Goal: Find specific page/section: Find specific page/section

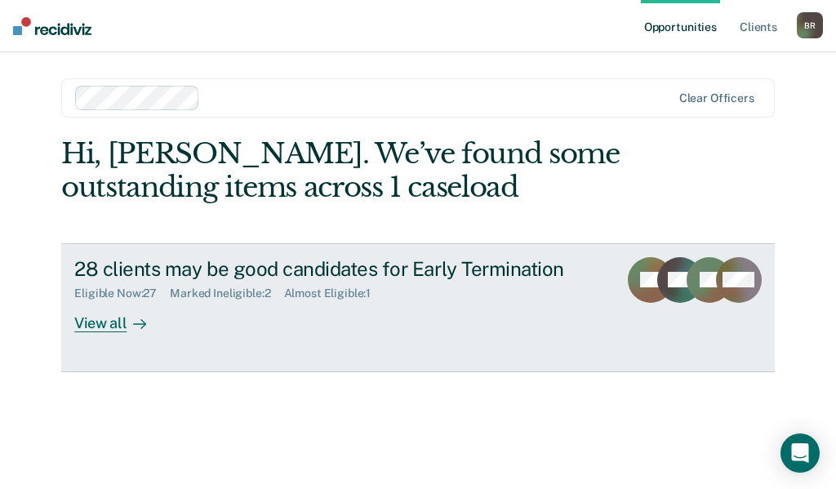
click at [112, 321] on div "View all" at bounding box center [119, 316] width 91 height 32
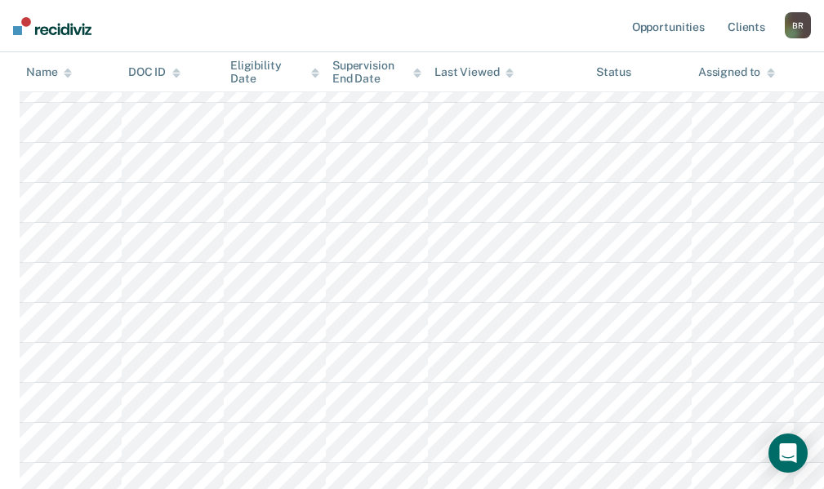
scroll to position [48, 0]
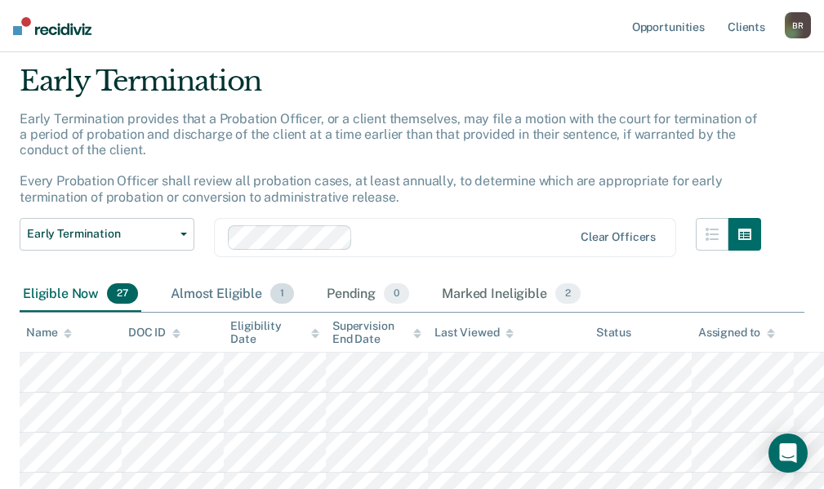
click at [198, 303] on div "Almost Eligible 1" at bounding box center [232, 295] width 130 height 36
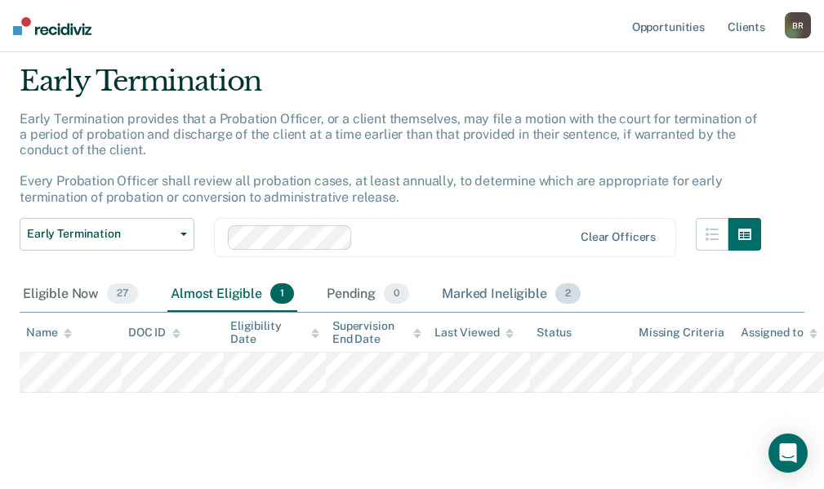
click at [509, 289] on div "Marked Ineligible 2" at bounding box center [510, 295] width 145 height 36
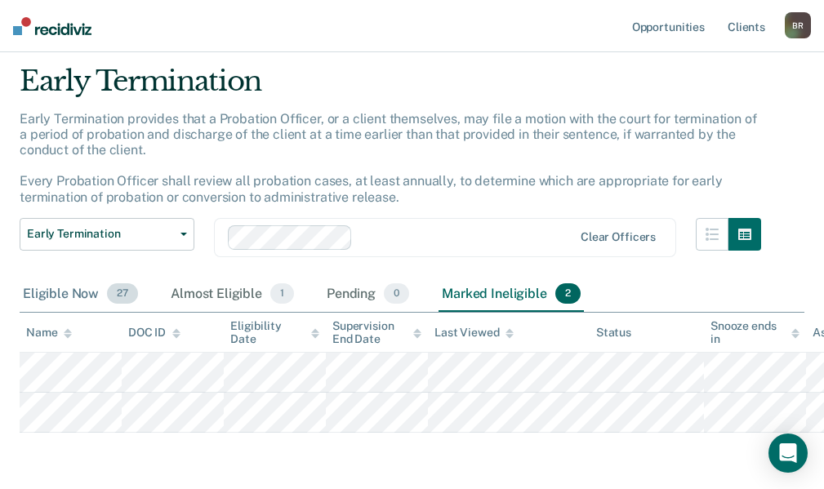
click at [47, 295] on div "Eligible Now 27" at bounding box center [81, 295] width 122 height 36
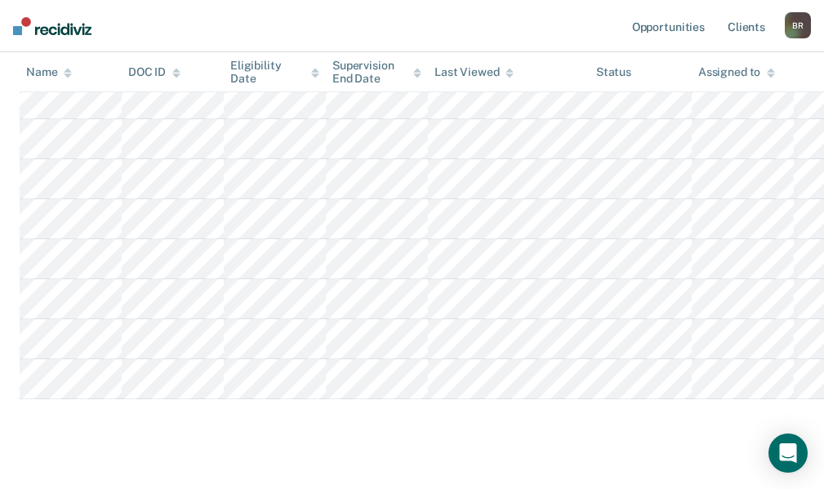
scroll to position [1109, 0]
